Goal: Register for event/course

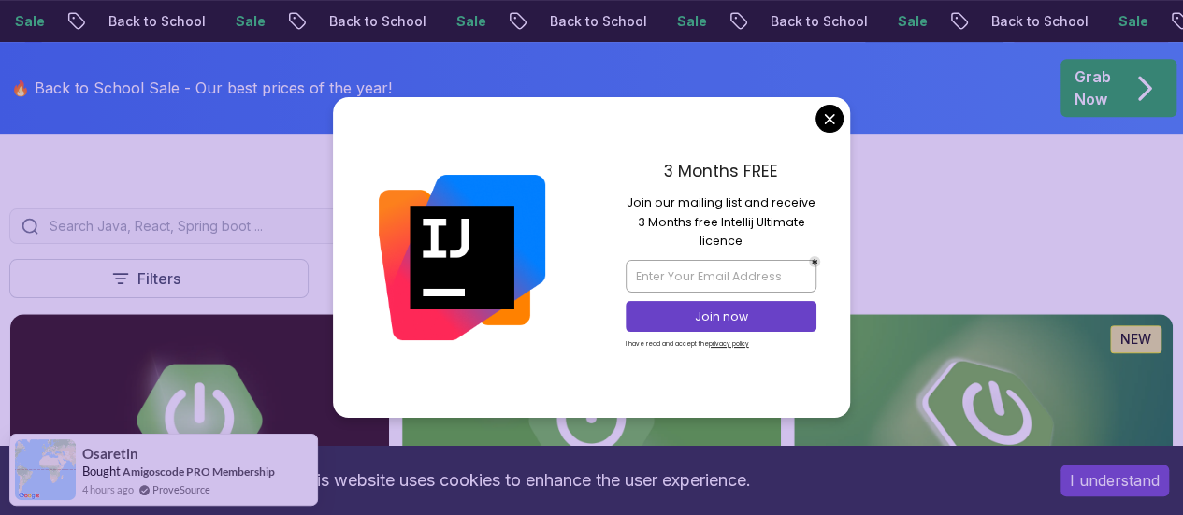
scroll to position [405, 0]
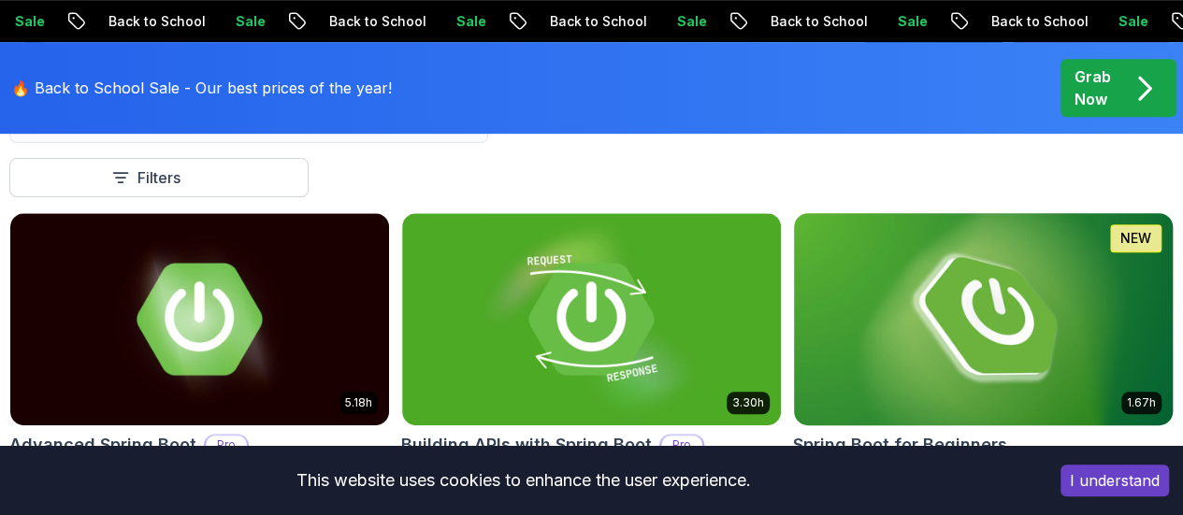
scroll to position [507, 0]
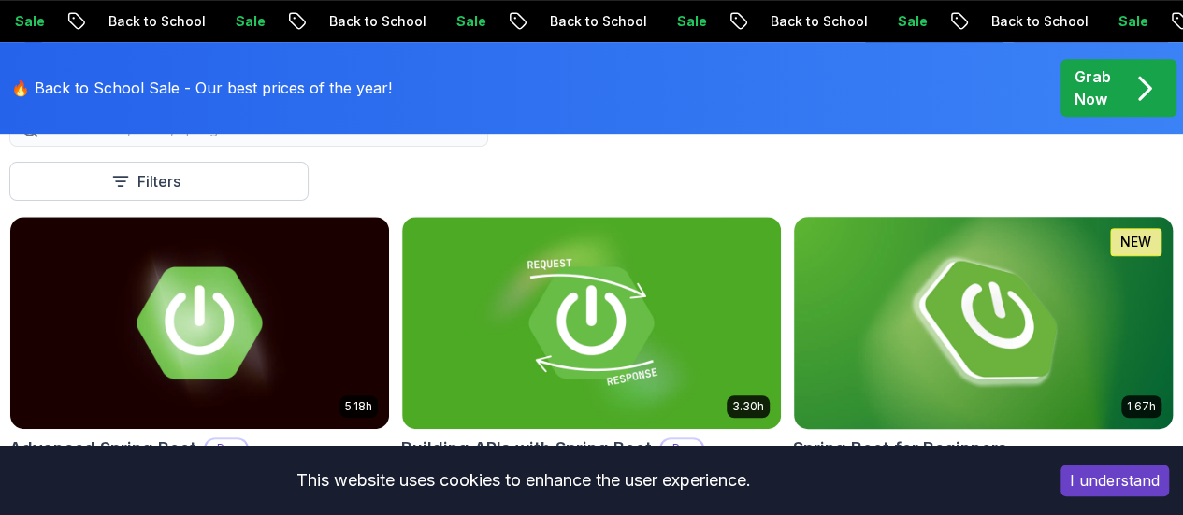
click at [969, 311] on img at bounding box center [982, 322] width 397 height 223
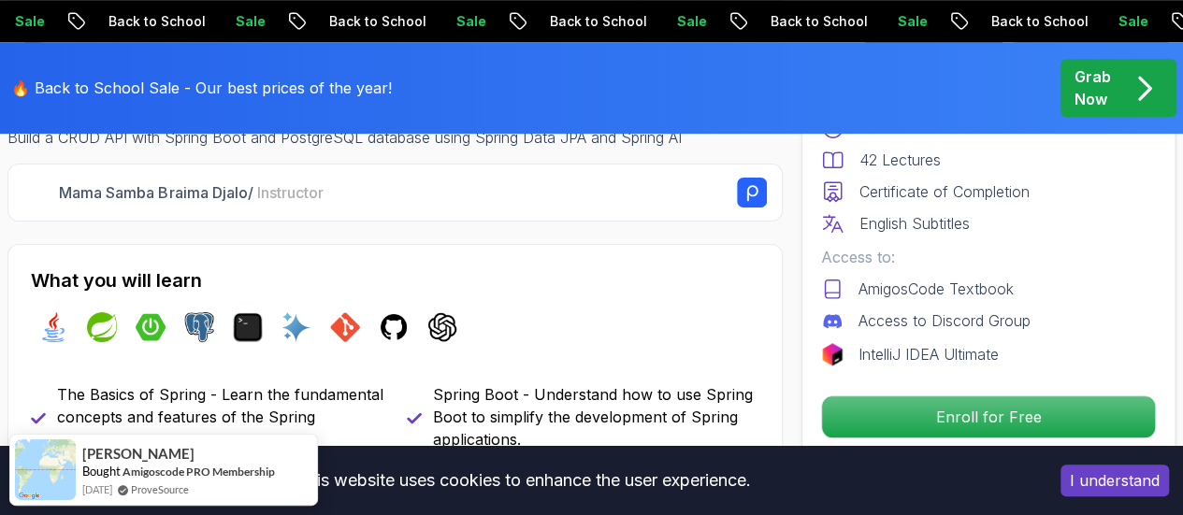
scroll to position [628, 0]
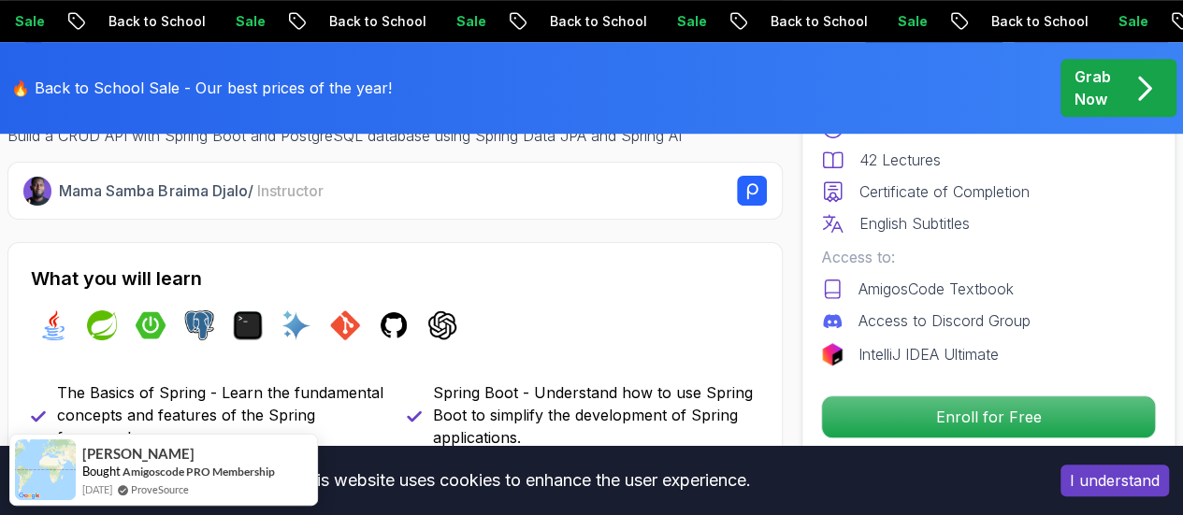
click at [1152, 489] on button "I understand" at bounding box center [1114, 481] width 108 height 32
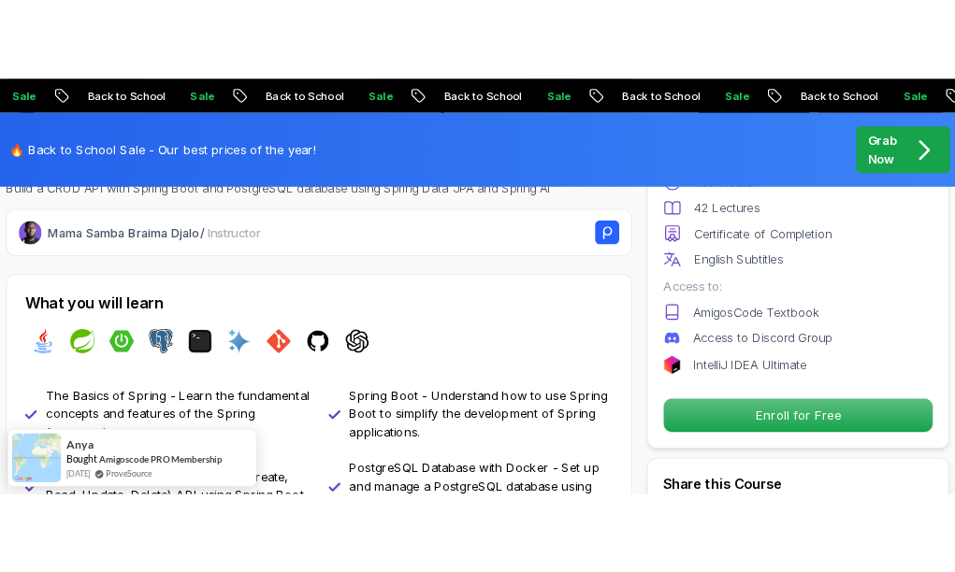
scroll to position [644, 0]
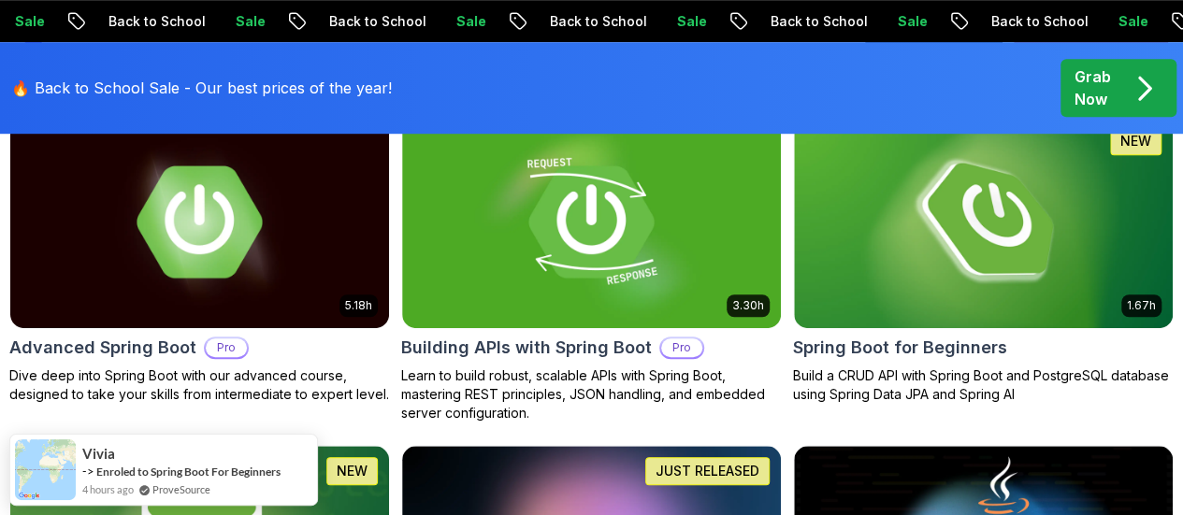
scroll to position [567, 0]
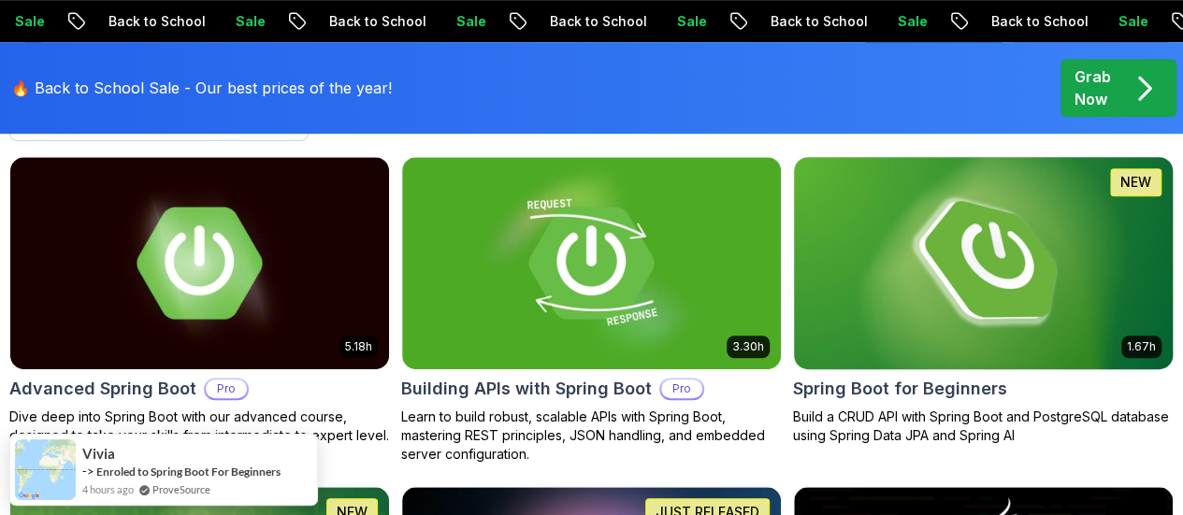
click at [1001, 195] on img at bounding box center [982, 262] width 397 height 223
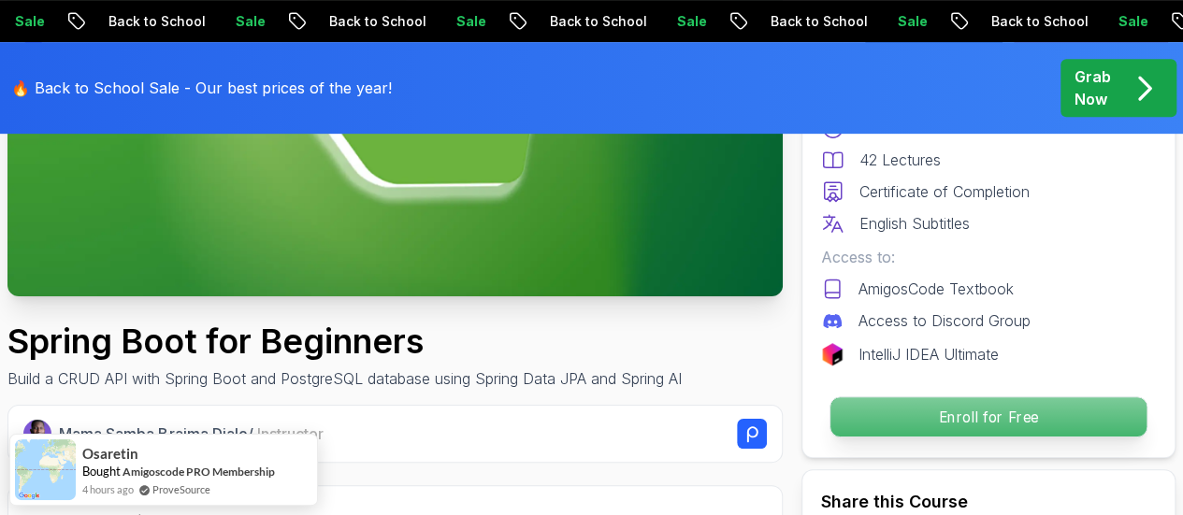
click at [846, 417] on p "Enroll for Free" at bounding box center [988, 416] width 316 height 39
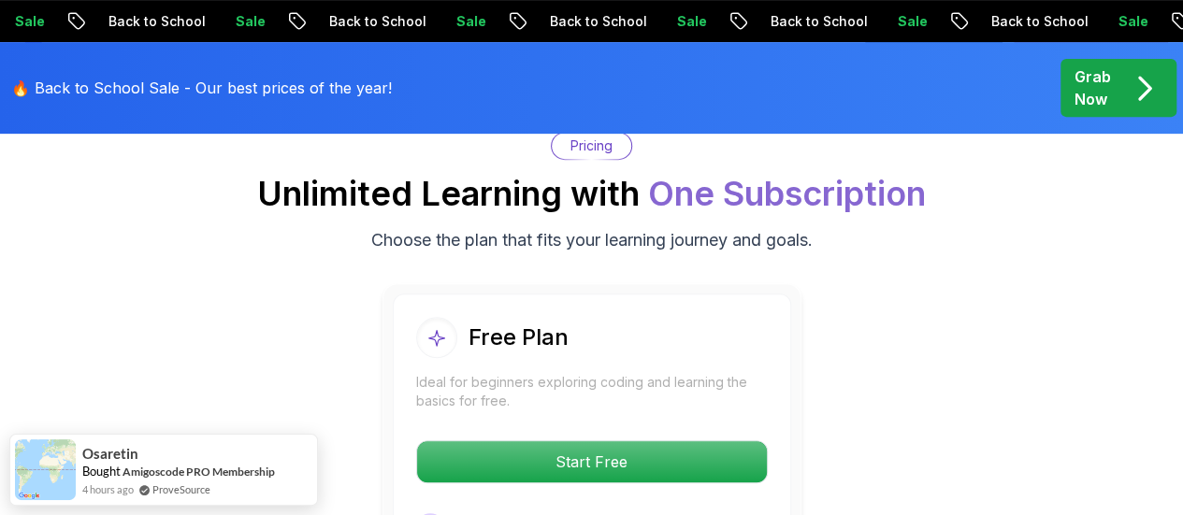
scroll to position [3887, 0]
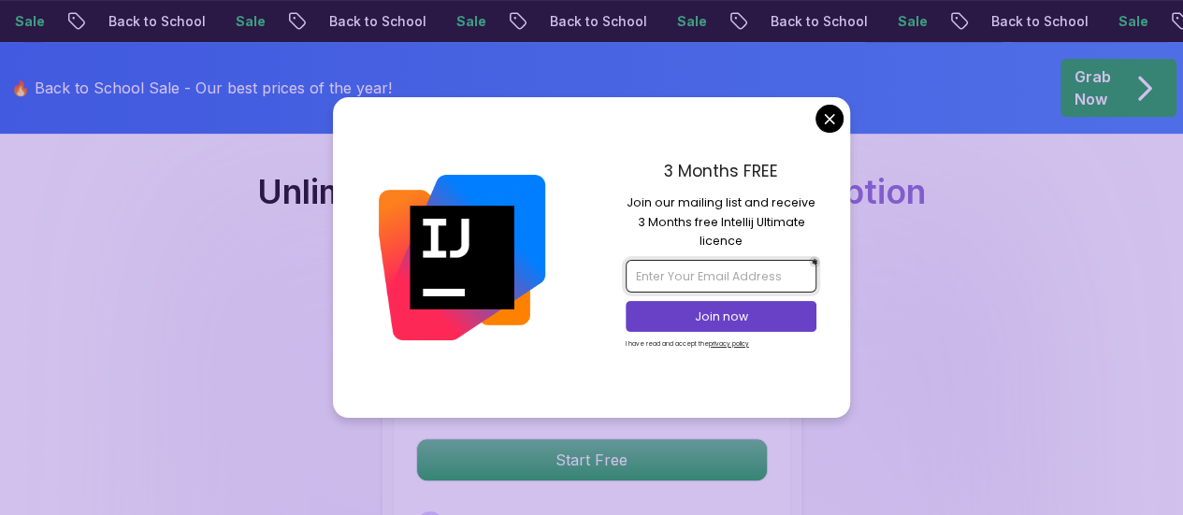
click at [740, 280] on input "email" at bounding box center [720, 276] width 191 height 32
type input "[EMAIL_ADDRESS][DOMAIN_NAME]"
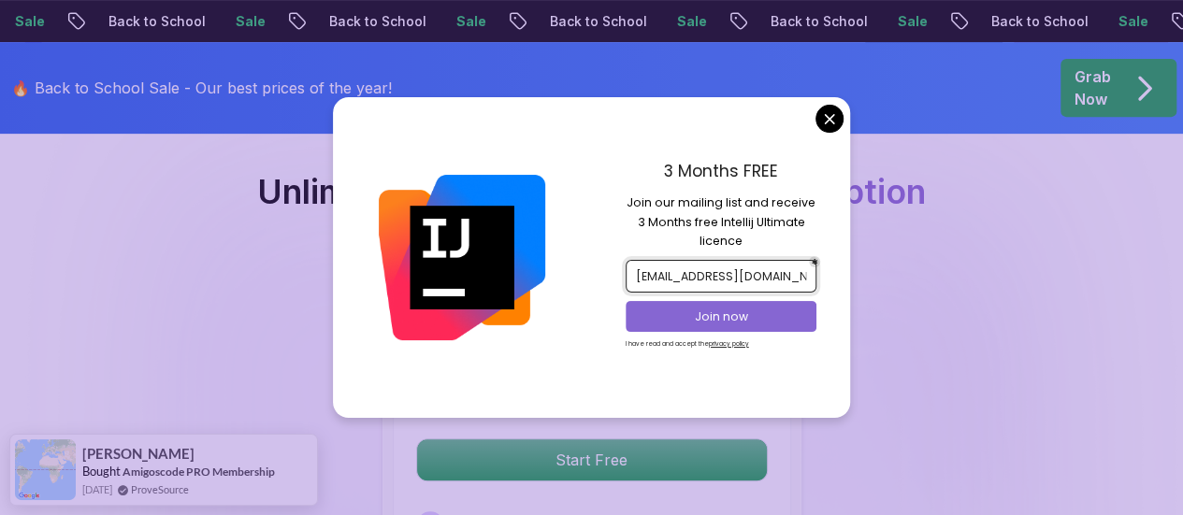
click at [753, 319] on p "Join now" at bounding box center [720, 317] width 155 height 17
